Goal: Information Seeking & Learning: Learn about a topic

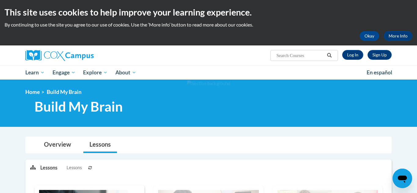
click at [272, 70] on ul "My Learning My Learning My Course Progress Certificates My Action Plans Group D…" at bounding box center [191, 73] width 341 height 14
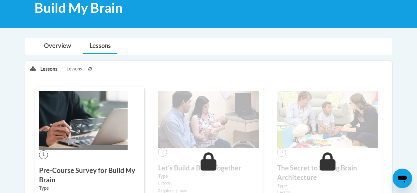
scroll to position [110, 0]
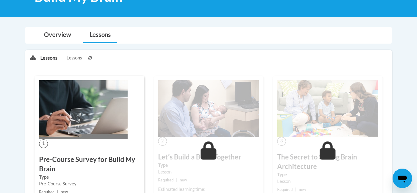
click at [208, 130] on img at bounding box center [208, 108] width 101 height 57
click at [196, 146] on div "2 Letʹs Build a Brain Together Type Lesson Required | new Estimated learning ti…" at bounding box center [208, 145] width 110 height 139
click at [121, 104] on img at bounding box center [83, 109] width 88 height 59
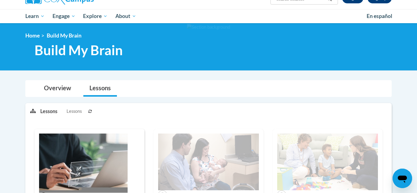
scroll to position [69, 0]
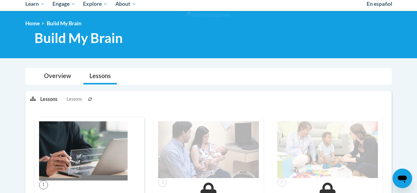
click at [114, 121] on div "1 Pre-Course Survey for Build My Brain Type Pre-Course Survey Required | new St…" at bounding box center [89, 186] width 110 height 139
click at [91, 161] on img at bounding box center [83, 150] width 88 height 59
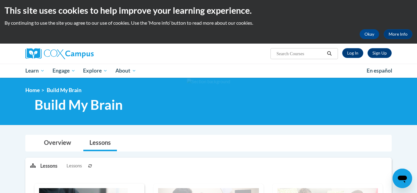
scroll to position [0, 0]
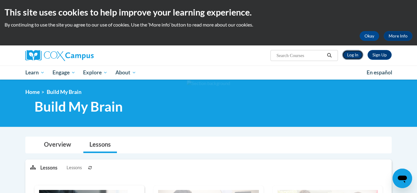
click at [349, 56] on link "Log In" at bounding box center [352, 55] width 21 height 10
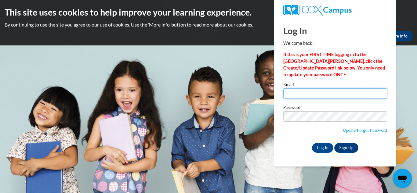
click at [300, 98] on input "Email" at bounding box center [335, 93] width 104 height 10
type input "gfoster@grenadak12.com"
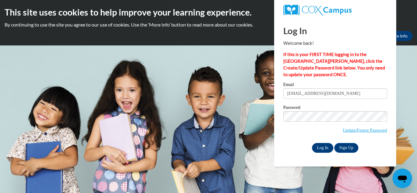
click at [323, 148] on input "Log In" at bounding box center [322, 148] width 21 height 10
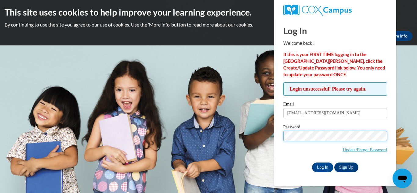
click at [312, 163] on input "Log In" at bounding box center [322, 168] width 21 height 10
click at [298, 128] on label "Password" at bounding box center [335, 128] width 104 height 6
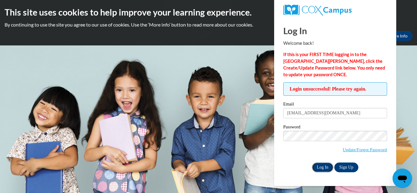
click at [323, 168] on input "Log In" at bounding box center [322, 168] width 21 height 10
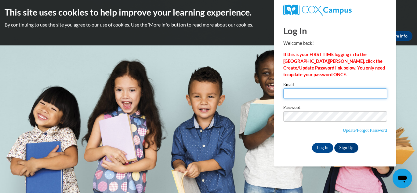
click at [294, 90] on input "Email" at bounding box center [335, 93] width 104 height 10
type input "M"
type input "gfoster@grenadak12.com"
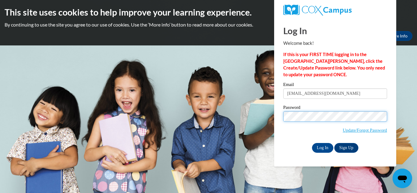
click at [312, 143] on input "Log In" at bounding box center [322, 148] width 21 height 10
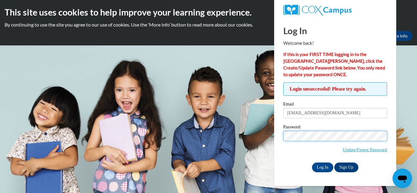
click at [312, 163] on input "Log In" at bounding box center [322, 168] width 21 height 10
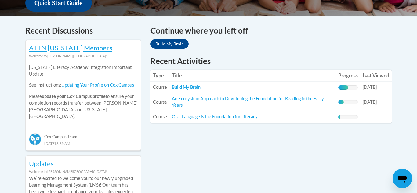
scroll to position [232, 0]
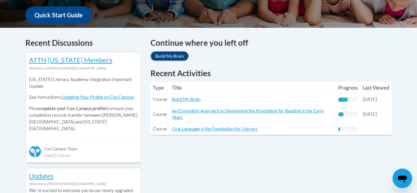
click at [171, 55] on link "Build My Brain" at bounding box center [169, 56] width 38 height 10
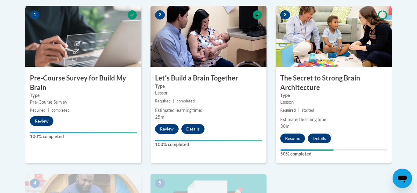
scroll to position [207, 0]
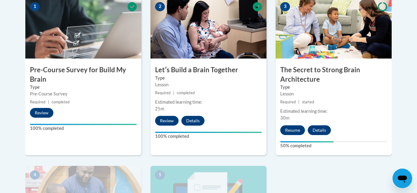
click at [318, 78] on h3 "The Secret to Strong Brain Architecture" at bounding box center [333, 74] width 116 height 19
click at [288, 131] on button "Resume" at bounding box center [292, 130] width 25 height 10
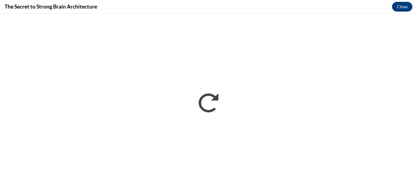
scroll to position [0, 0]
click at [359, 5] on div "The Secret to Strong Brain Architecture Close" at bounding box center [208, 7] width 417 height 14
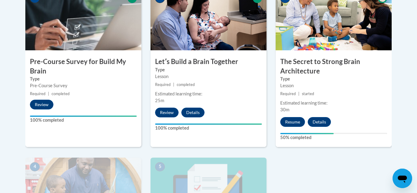
scroll to position [244, 0]
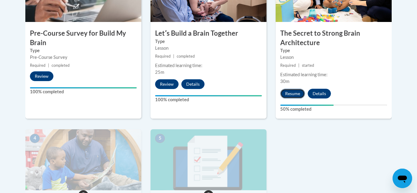
click at [294, 95] on button "Resume" at bounding box center [292, 94] width 25 height 10
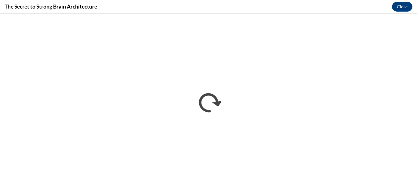
scroll to position [0, 0]
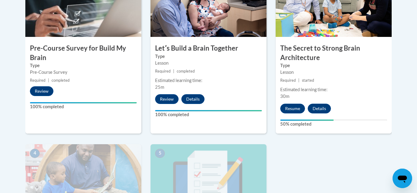
scroll to position [232, 0]
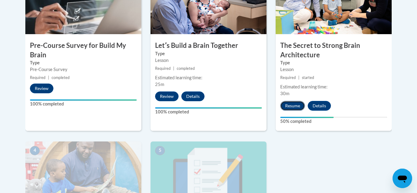
click at [301, 107] on button "Resume" at bounding box center [292, 106] width 25 height 10
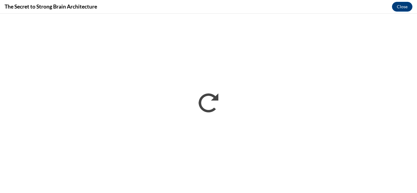
scroll to position [0, 0]
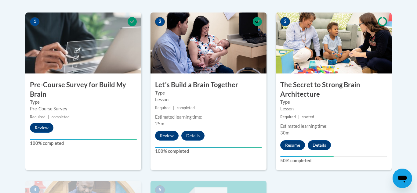
scroll to position [195, 0]
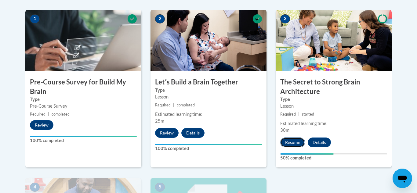
click at [286, 141] on button "Resume" at bounding box center [292, 143] width 25 height 10
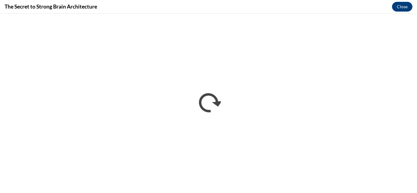
scroll to position [0, 0]
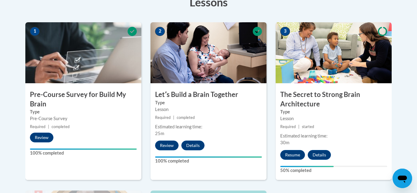
scroll to position [183, 0]
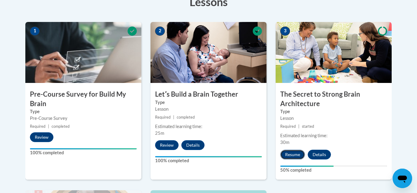
click at [292, 153] on button "Resume" at bounding box center [292, 155] width 25 height 10
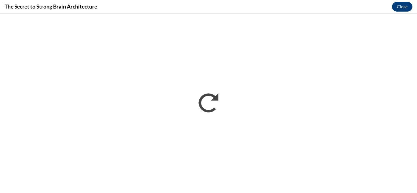
scroll to position [0, 0]
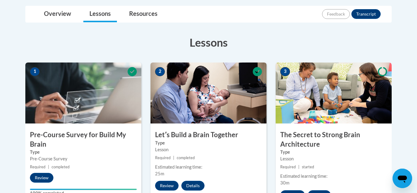
scroll to position [159, 0]
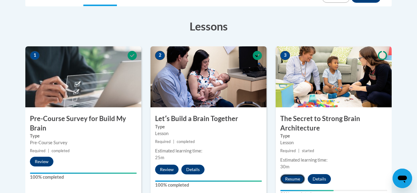
click at [292, 176] on button "Resume" at bounding box center [292, 179] width 25 height 10
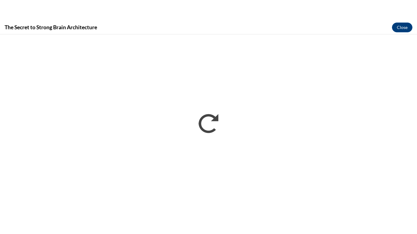
scroll to position [0, 0]
